Goal: Communication & Community: Ask a question

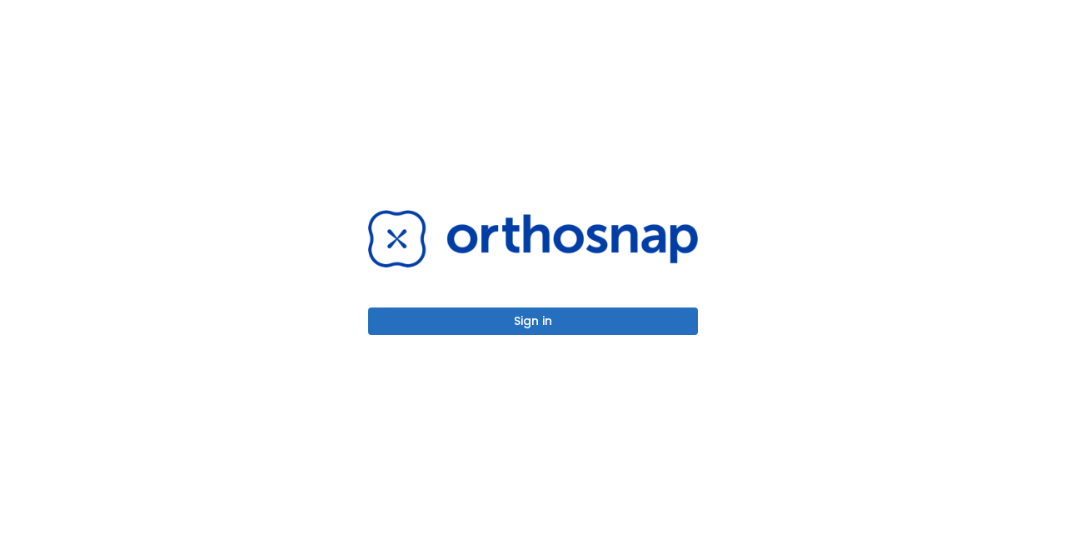
click at [519, 319] on button "Sign in" at bounding box center [533, 320] width 330 height 27
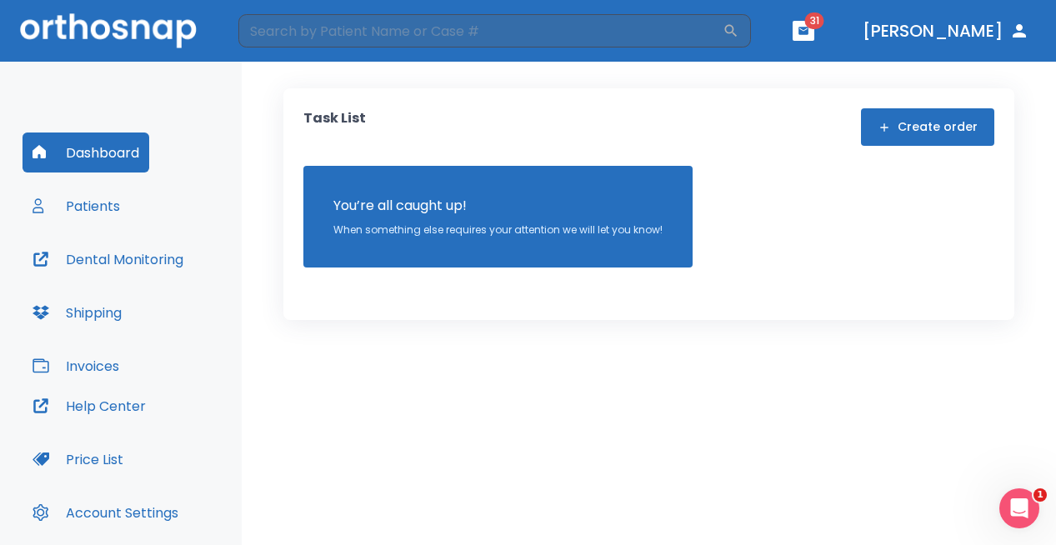
click at [92, 365] on button "Invoices" at bounding box center [75, 366] width 107 height 40
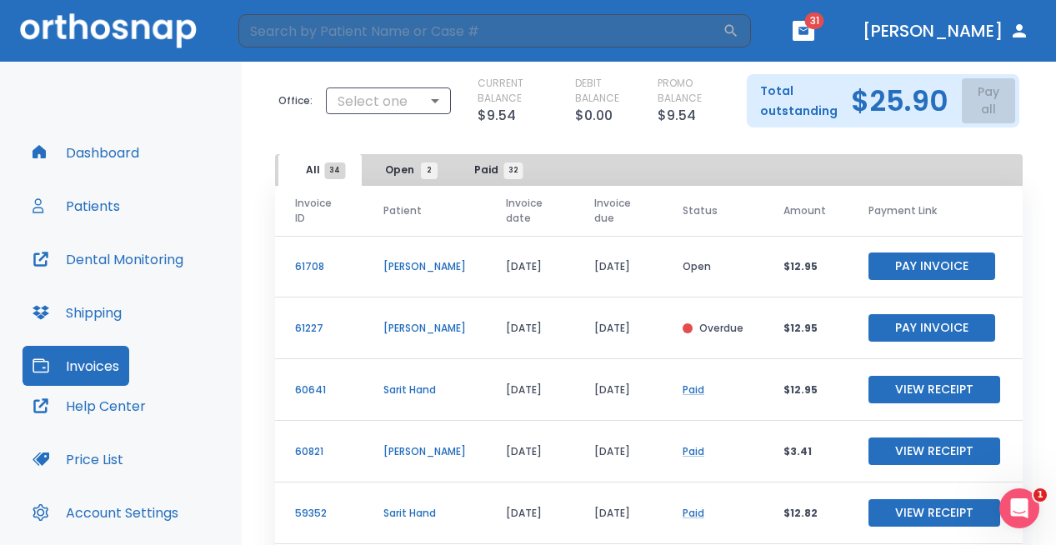
scroll to position [65, 0]
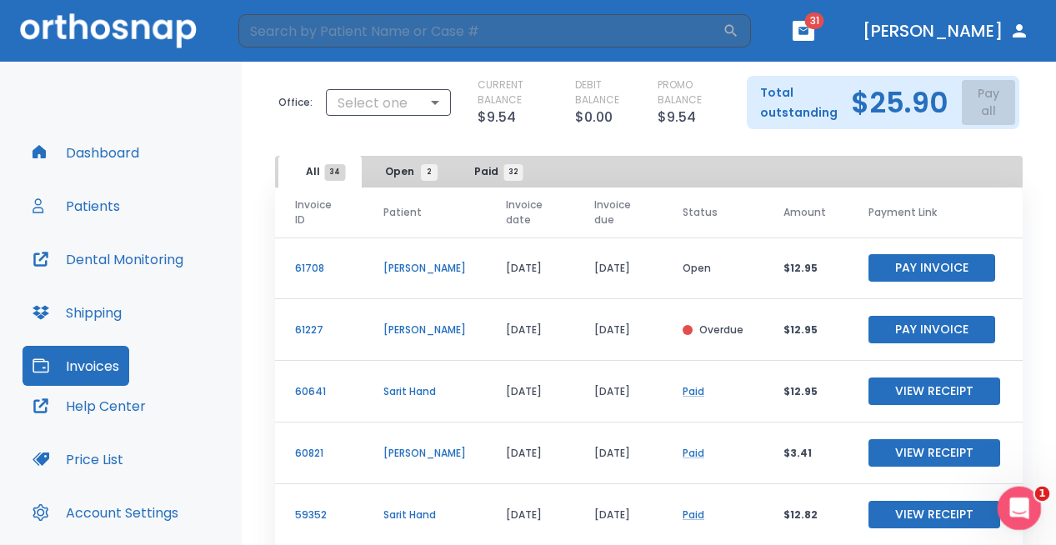
click at [1016, 503] on icon "Open Intercom Messenger" at bounding box center [1016, 505] width 27 height 27
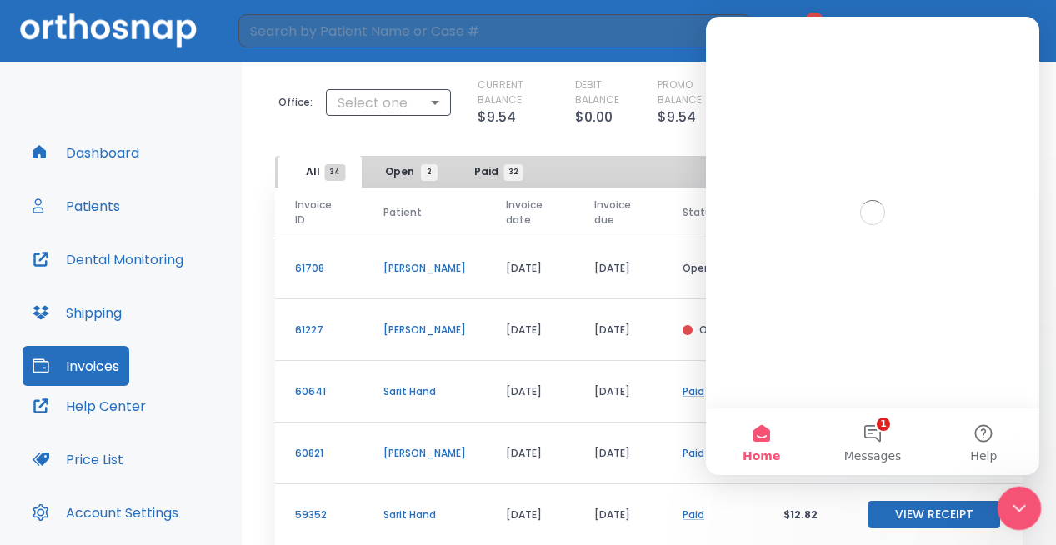
scroll to position [0, 0]
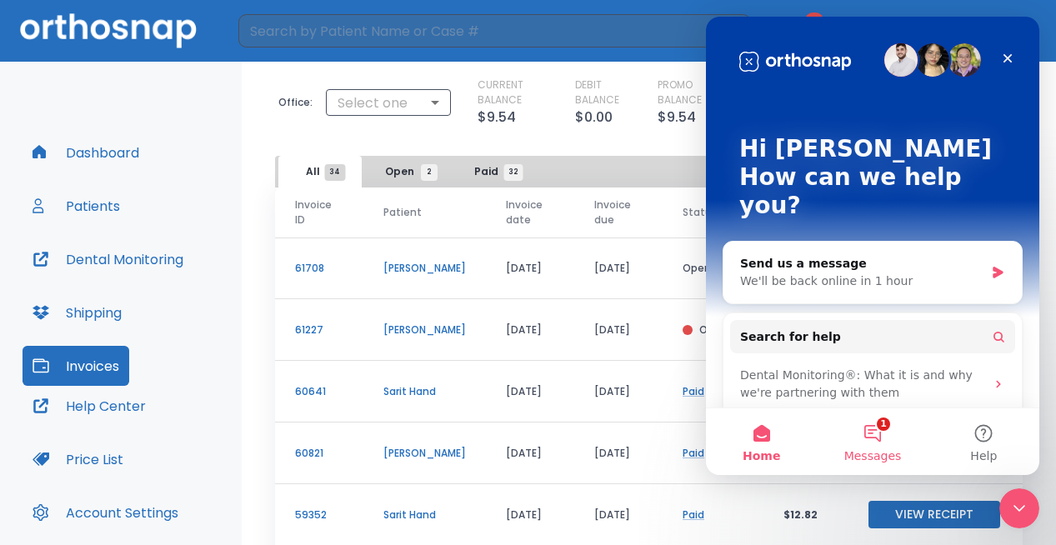
click at [869, 438] on button "1 Messages" at bounding box center [871, 441] width 111 height 67
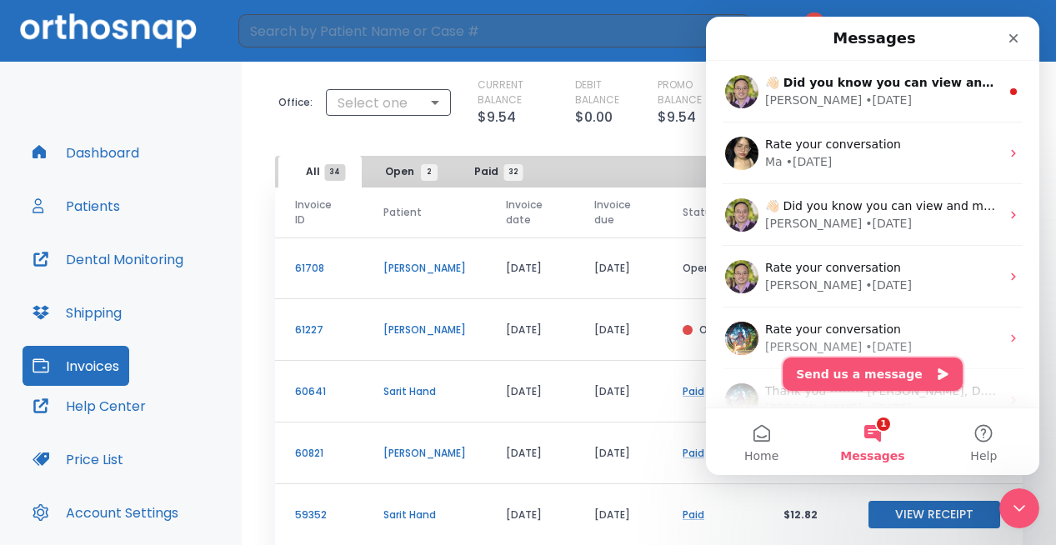
click at [856, 382] on button "Send us a message" at bounding box center [872, 373] width 180 height 33
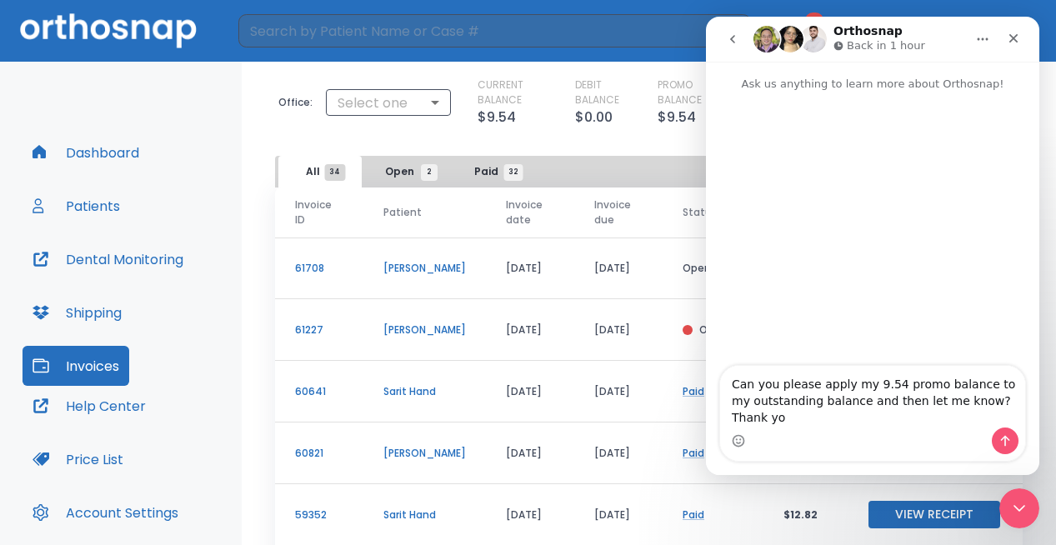
type textarea "Can you please apply my 9.54 promo balance to my outstanding balance and then l…"
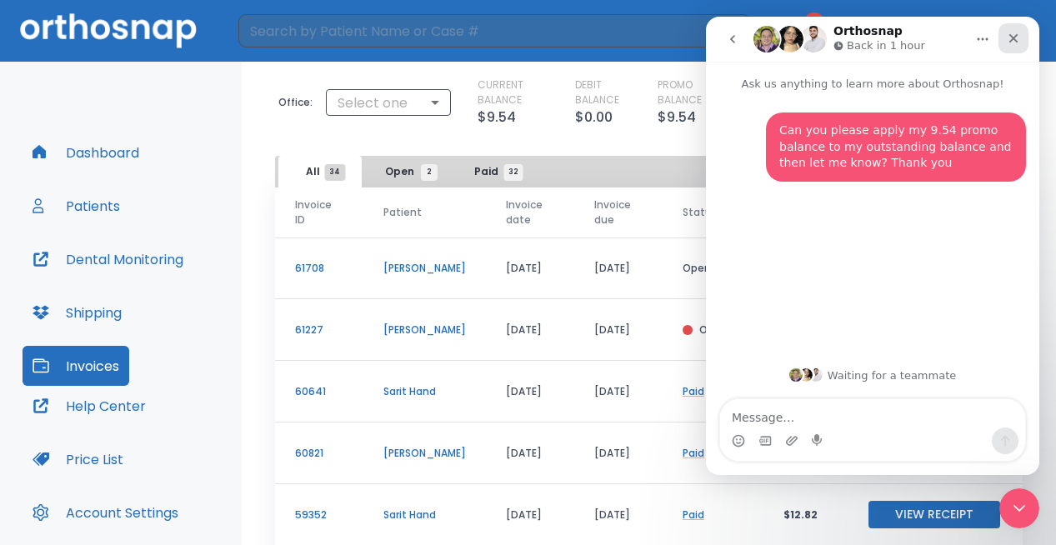
click at [1009, 31] on div "Close" at bounding box center [1013, 38] width 30 height 30
